Goal: Entertainment & Leisure: Consume media (video, audio)

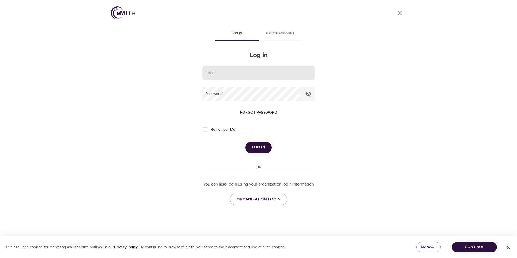
click at [224, 74] on input "email" at bounding box center [258, 73] width 112 height 15
type input "[EMAIL_ADDRESS][DOMAIN_NAME]"
click at [245, 142] on button "Log in" at bounding box center [258, 147] width 26 height 11
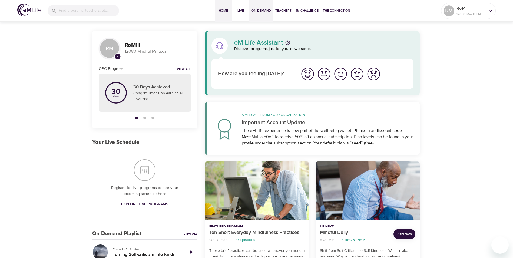
click at [262, 8] on span "On-Demand" at bounding box center [260, 11] width 19 height 6
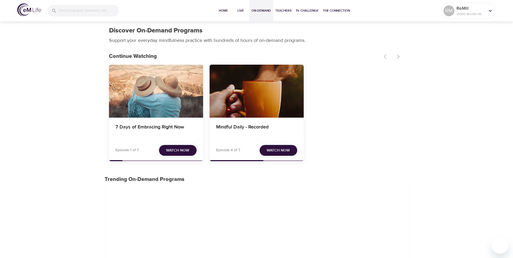
click at [183, 152] on span "Watch Now" at bounding box center [177, 150] width 23 height 7
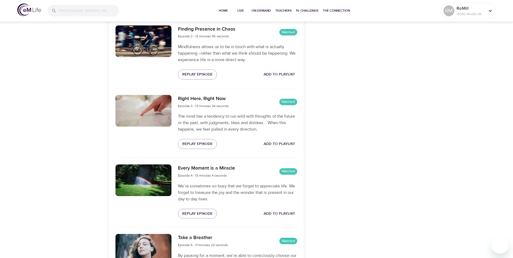
scroll to position [297, 0]
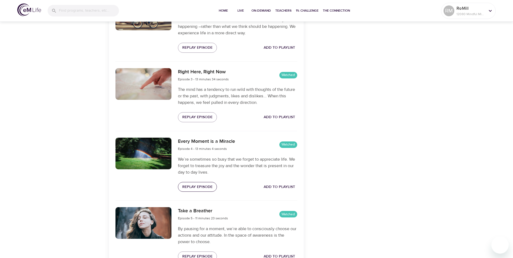
click at [197, 187] on span "Replay Episode" at bounding box center [197, 187] width 30 height 7
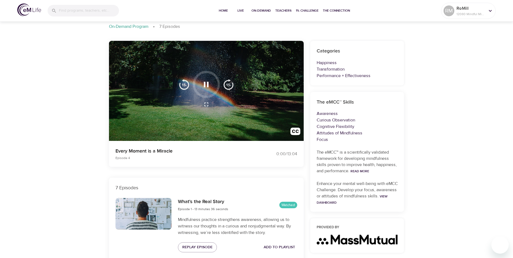
scroll to position [0, 0]
